Goal: Task Accomplishment & Management: Use online tool/utility

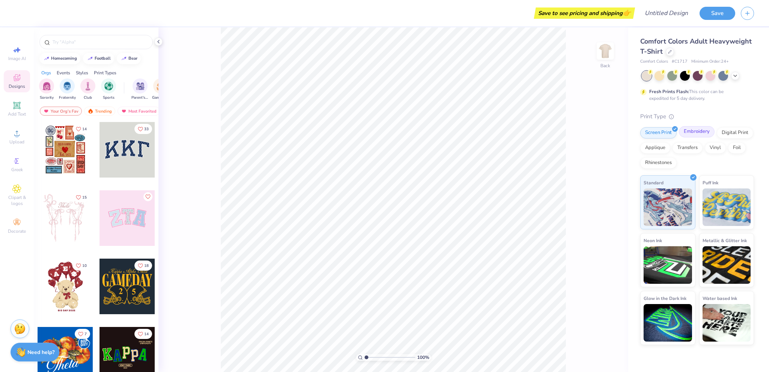
click at [691, 131] on div "Embroidery" at bounding box center [697, 131] width 36 height 11
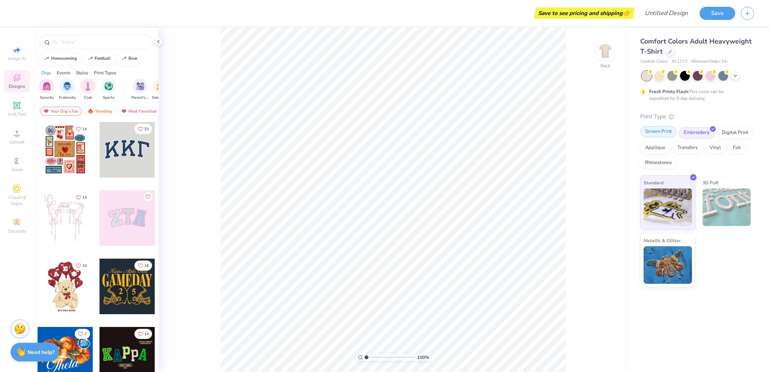
click at [667, 136] on div "Screen Print" at bounding box center [658, 131] width 36 height 11
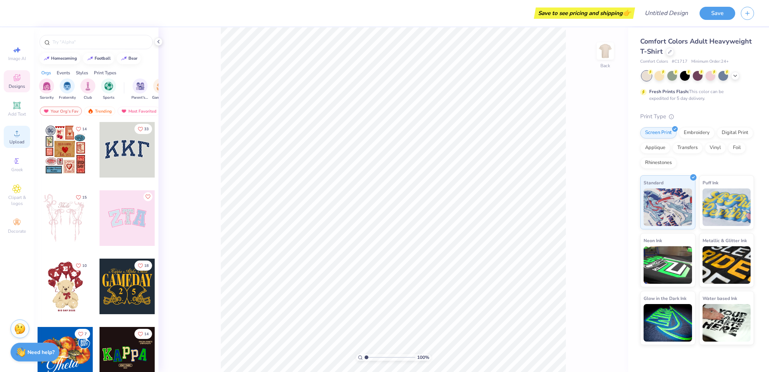
click at [17, 133] on icon at bounding box center [16, 133] width 9 height 9
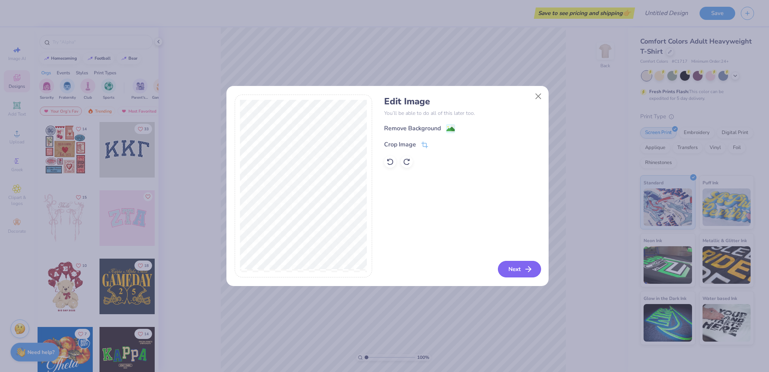
click at [515, 272] on button "Next" at bounding box center [519, 269] width 43 height 17
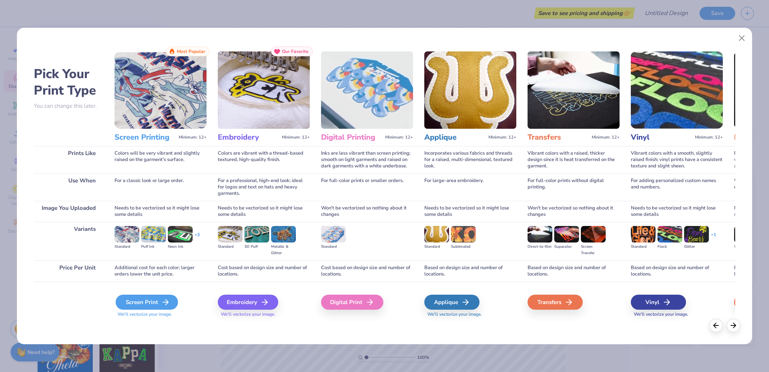
click at [157, 301] on div "Screen Print" at bounding box center [147, 302] width 62 height 15
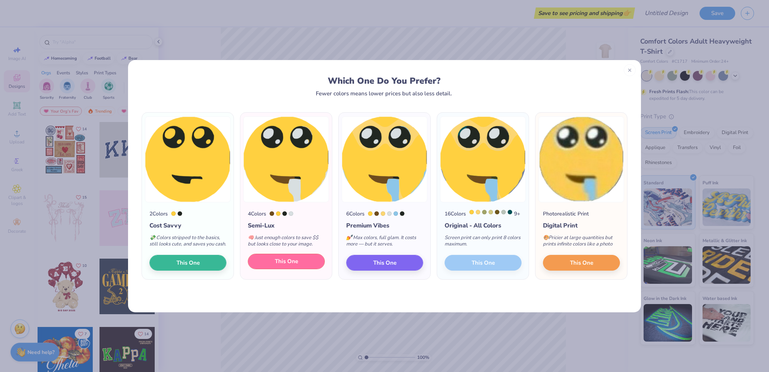
click at [289, 266] on span "This One" at bounding box center [286, 261] width 23 height 9
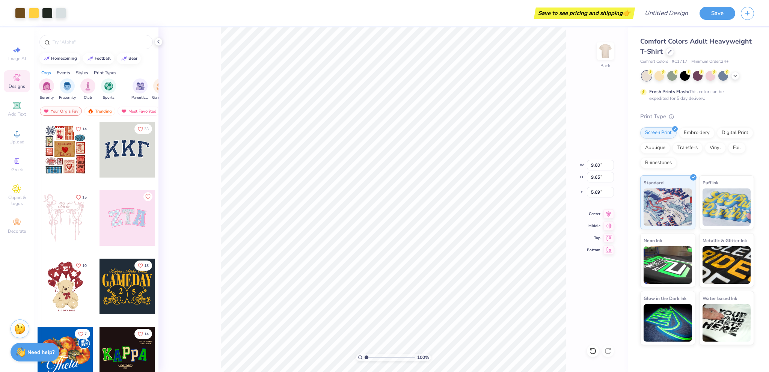
type input "5.40"
type input "6.27"
type input "6.30"
click at [696, 131] on div "Embroidery" at bounding box center [697, 131] width 36 height 11
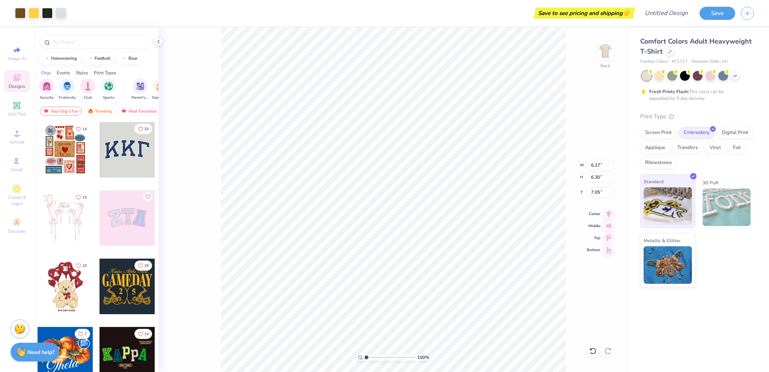
click at [665, 181] on div "Standard" at bounding box center [667, 201] width 55 height 54
click at [661, 133] on div "Screen Print" at bounding box center [658, 131] width 36 height 11
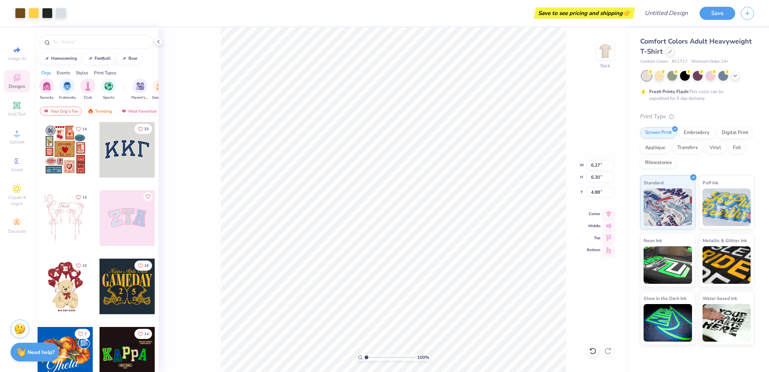
type input "5.75"
click at [610, 48] on img at bounding box center [605, 51] width 30 height 30
click at [610, 54] on img at bounding box center [605, 51] width 30 height 30
type input "3.00"
click at [608, 50] on img at bounding box center [605, 51] width 30 height 30
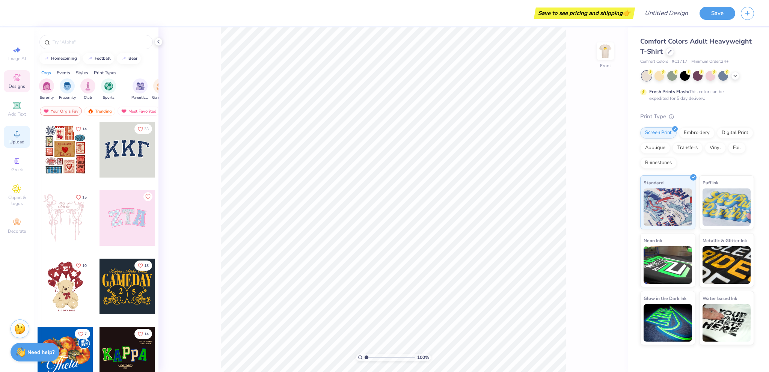
click at [16, 138] on div "Upload" at bounding box center [17, 137] width 26 height 22
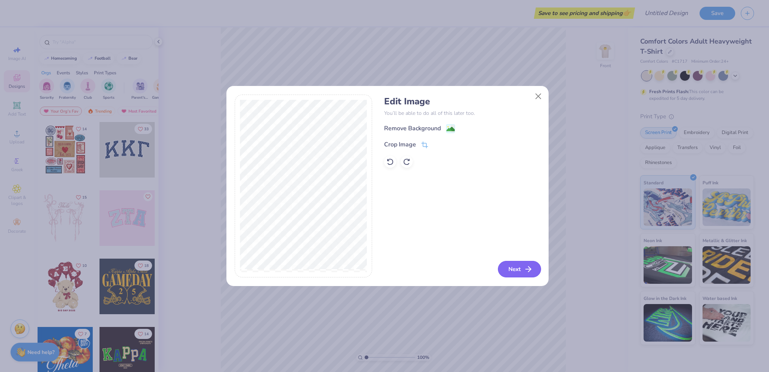
click at [518, 274] on button "Next" at bounding box center [519, 269] width 43 height 17
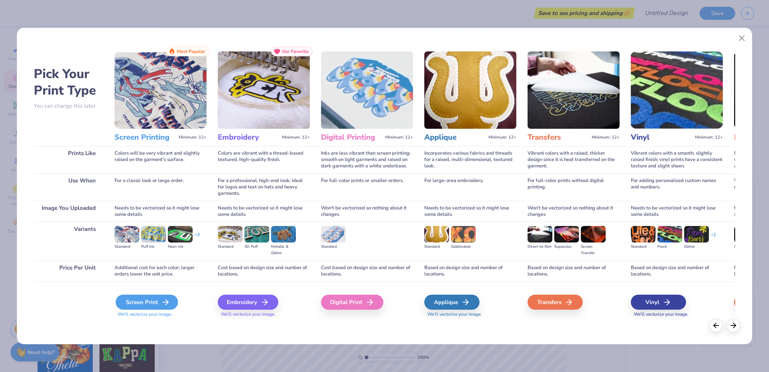
click at [136, 296] on div "Screen Print" at bounding box center [147, 302] width 62 height 15
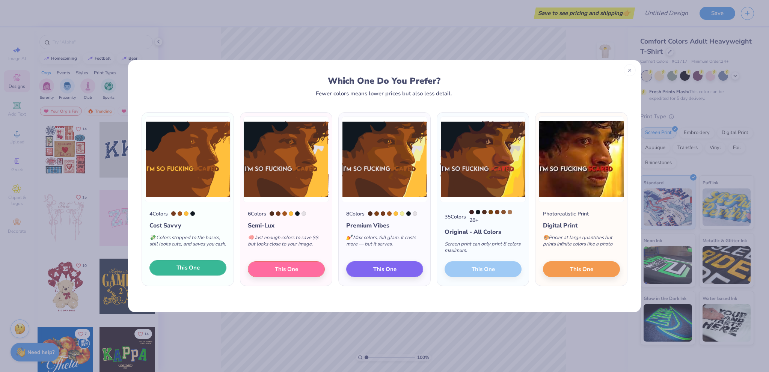
click at [197, 274] on button "This One" at bounding box center [187, 268] width 77 height 16
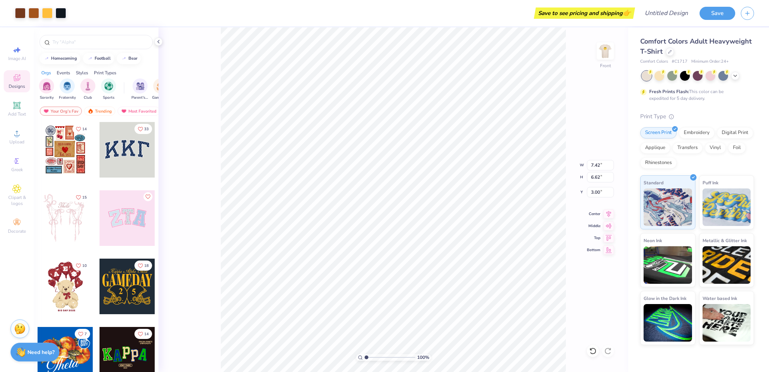
type input "6.80"
